Goal: Communication & Community: Participate in discussion

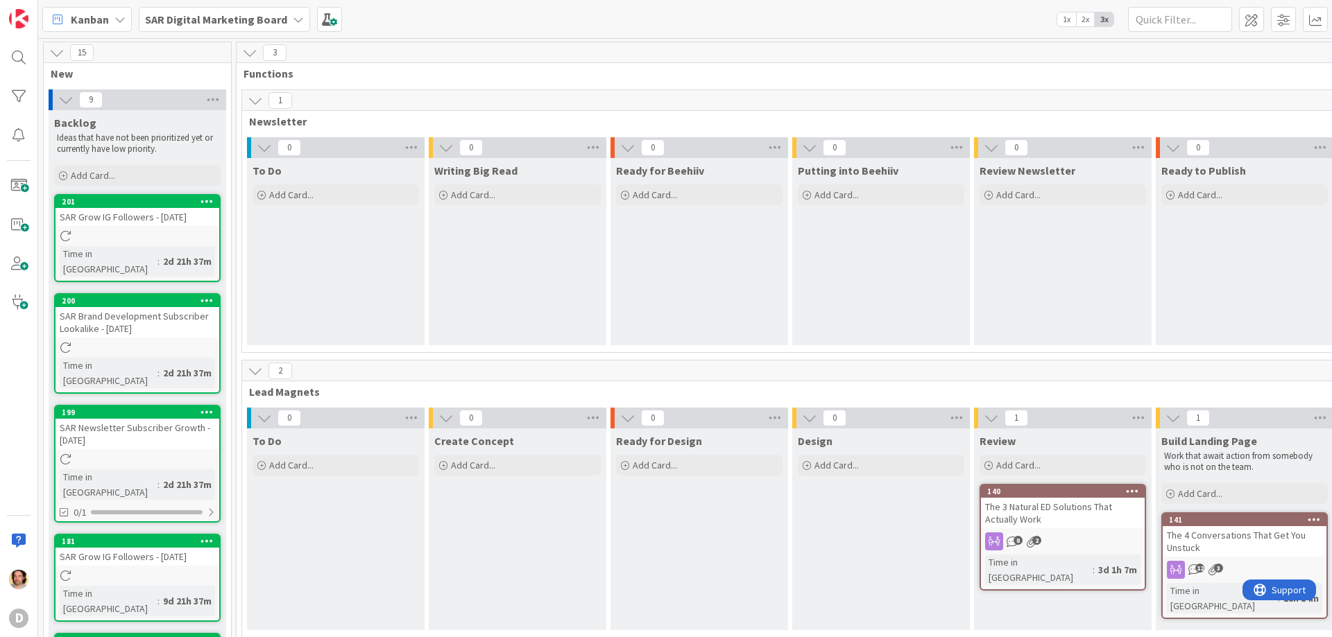
click at [1036, 536] on icon "2" at bounding box center [1031, 542] width 12 height 12
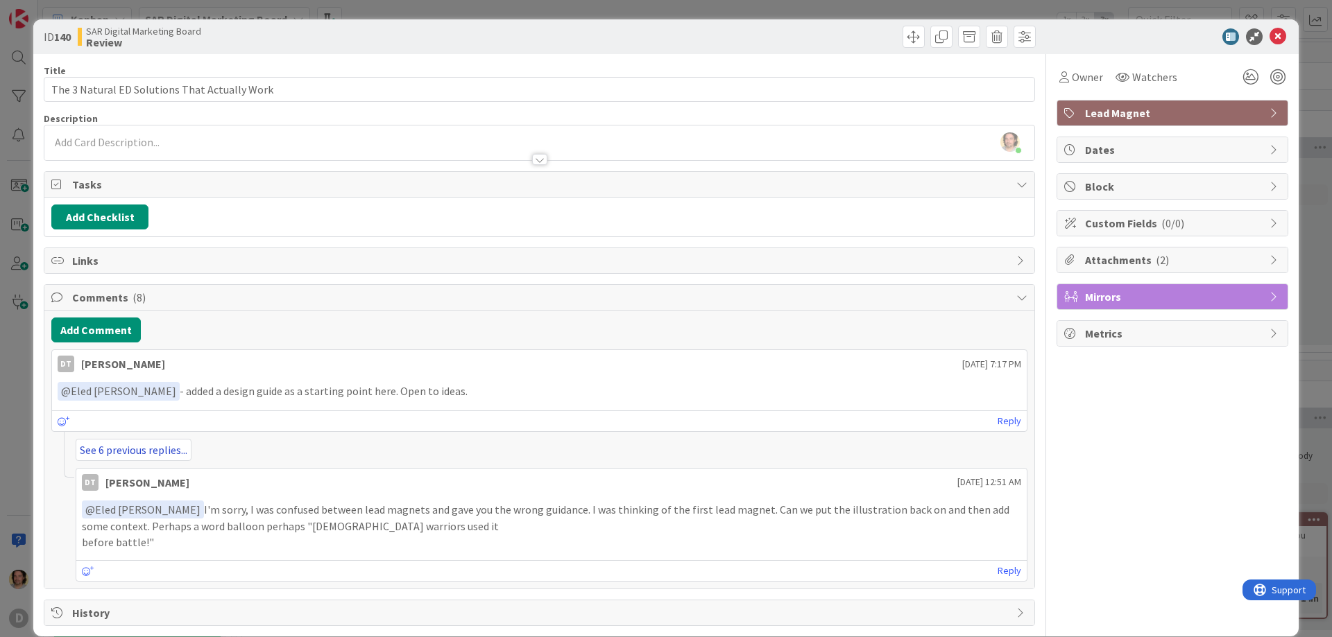
click at [141, 454] on link "See 6 previous replies..." at bounding box center [134, 450] width 116 height 22
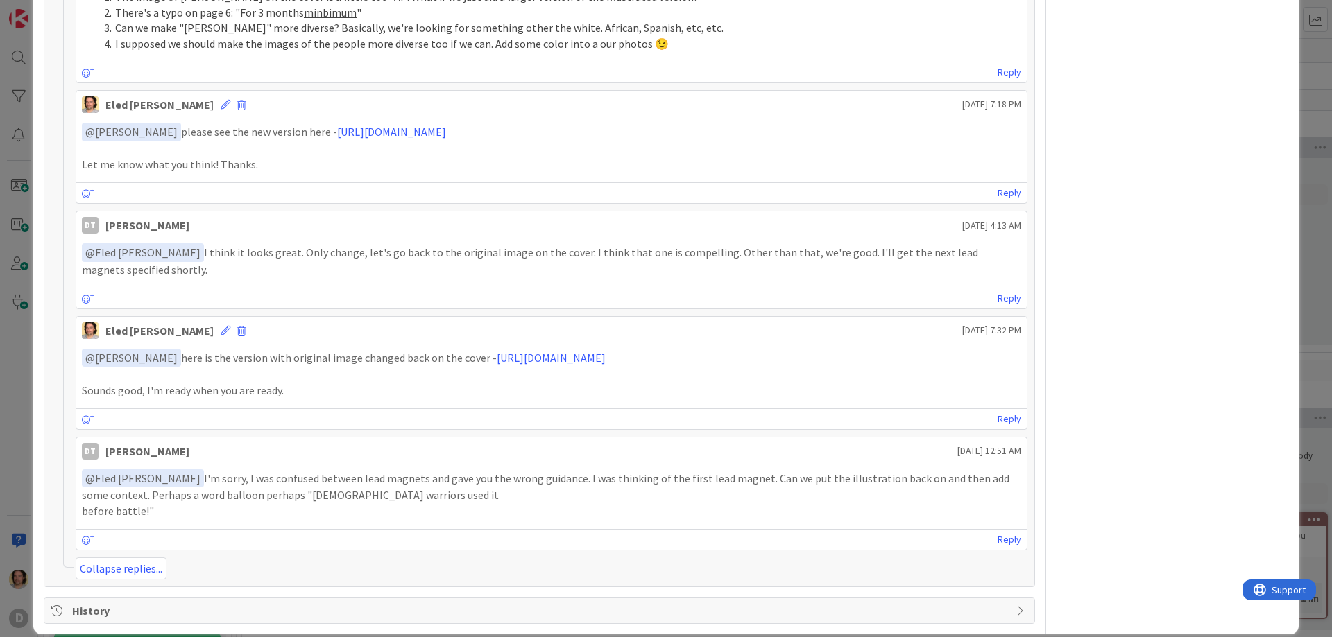
scroll to position [744, 0]
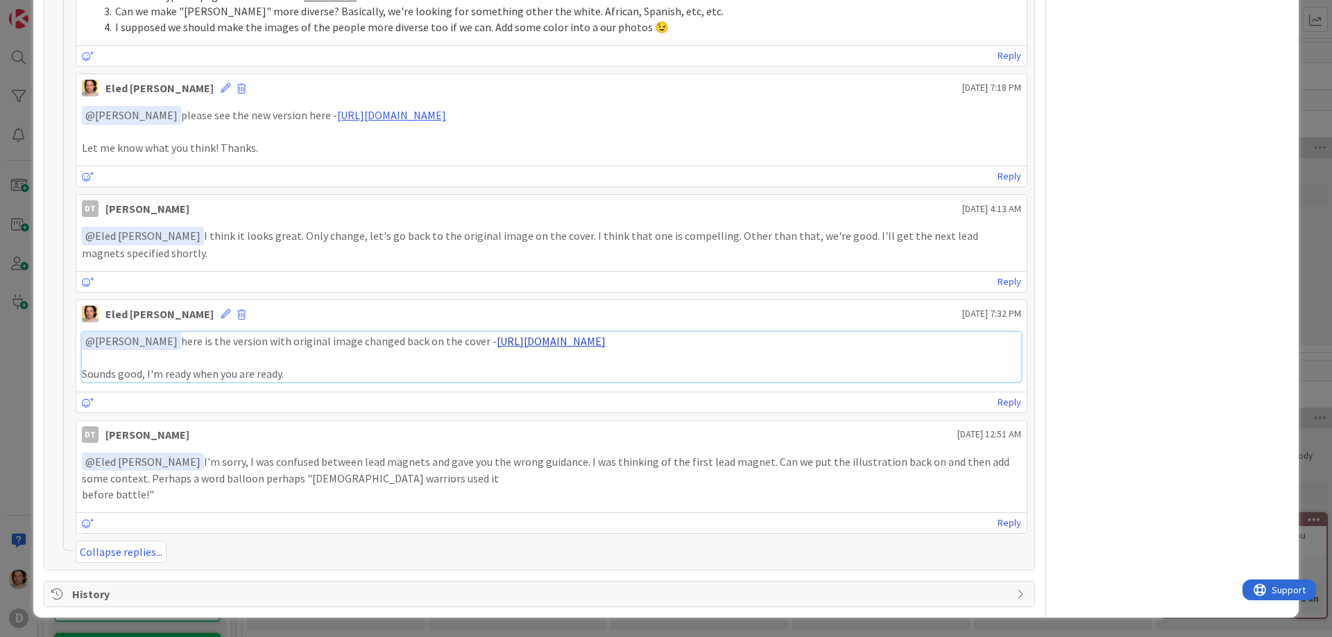
click at [606, 339] on link "https://drive.google.com/file/d/1Bi8i44gOjlwd08ot4tQe8hb0WJxqz6OY/view?usp=driv…" at bounding box center [551, 341] width 109 height 14
